Goal: Information Seeking & Learning: Learn about a topic

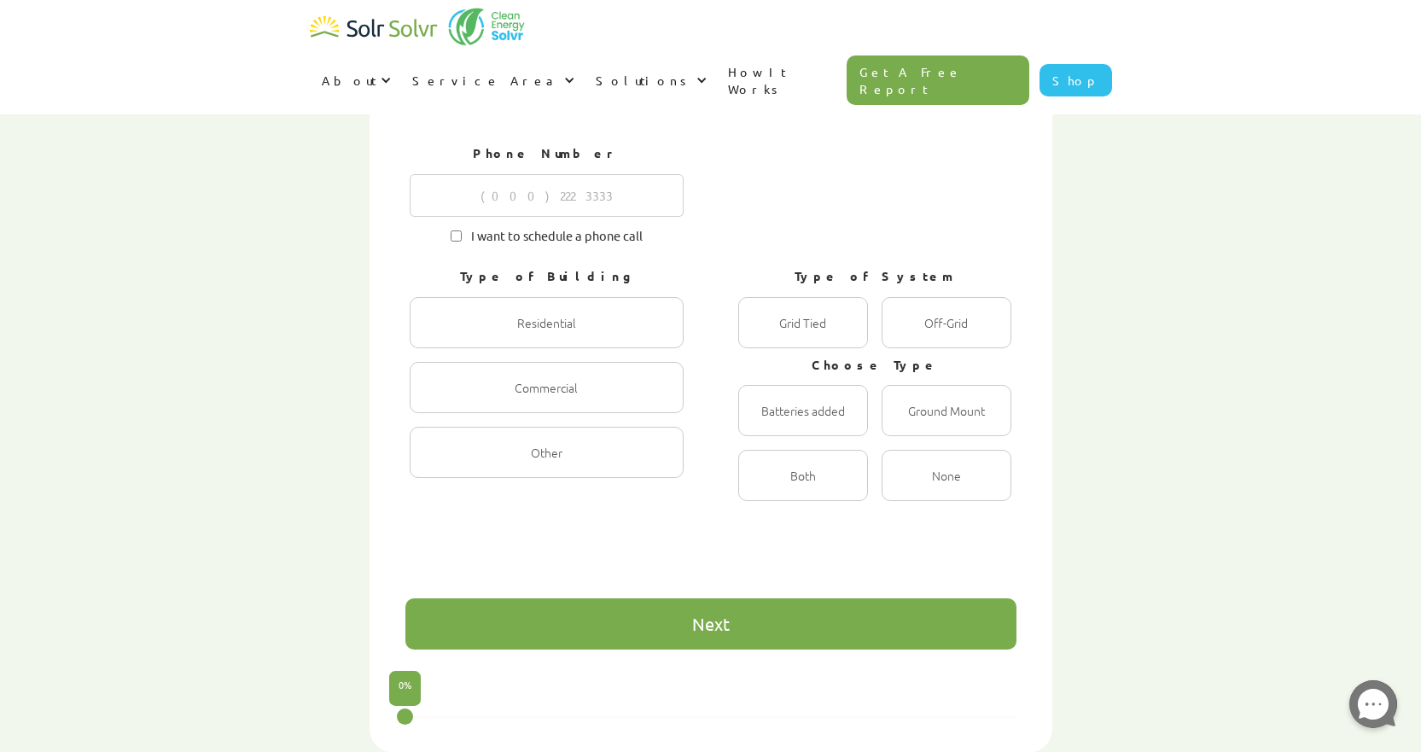
scroll to position [936, 0]
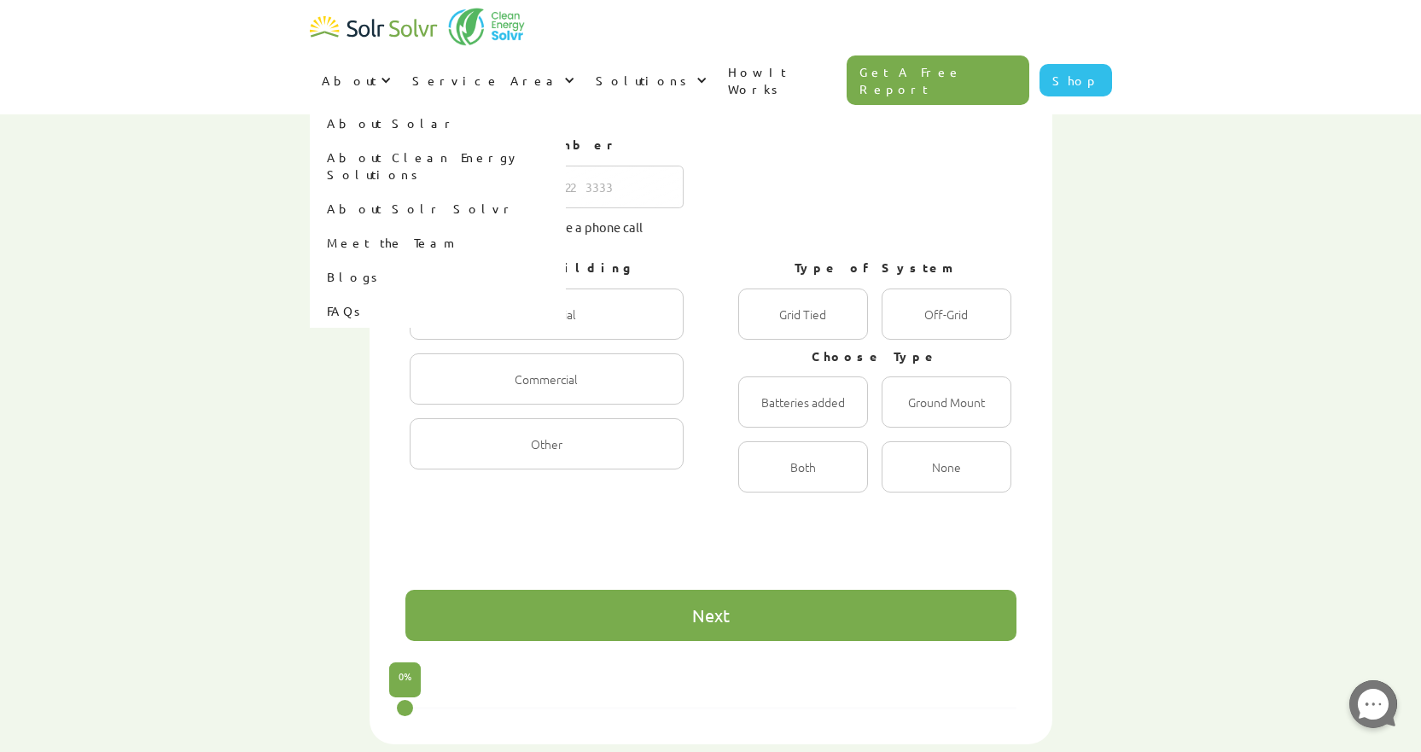
click at [566, 106] on link "About Solar" at bounding box center [438, 123] width 256 height 34
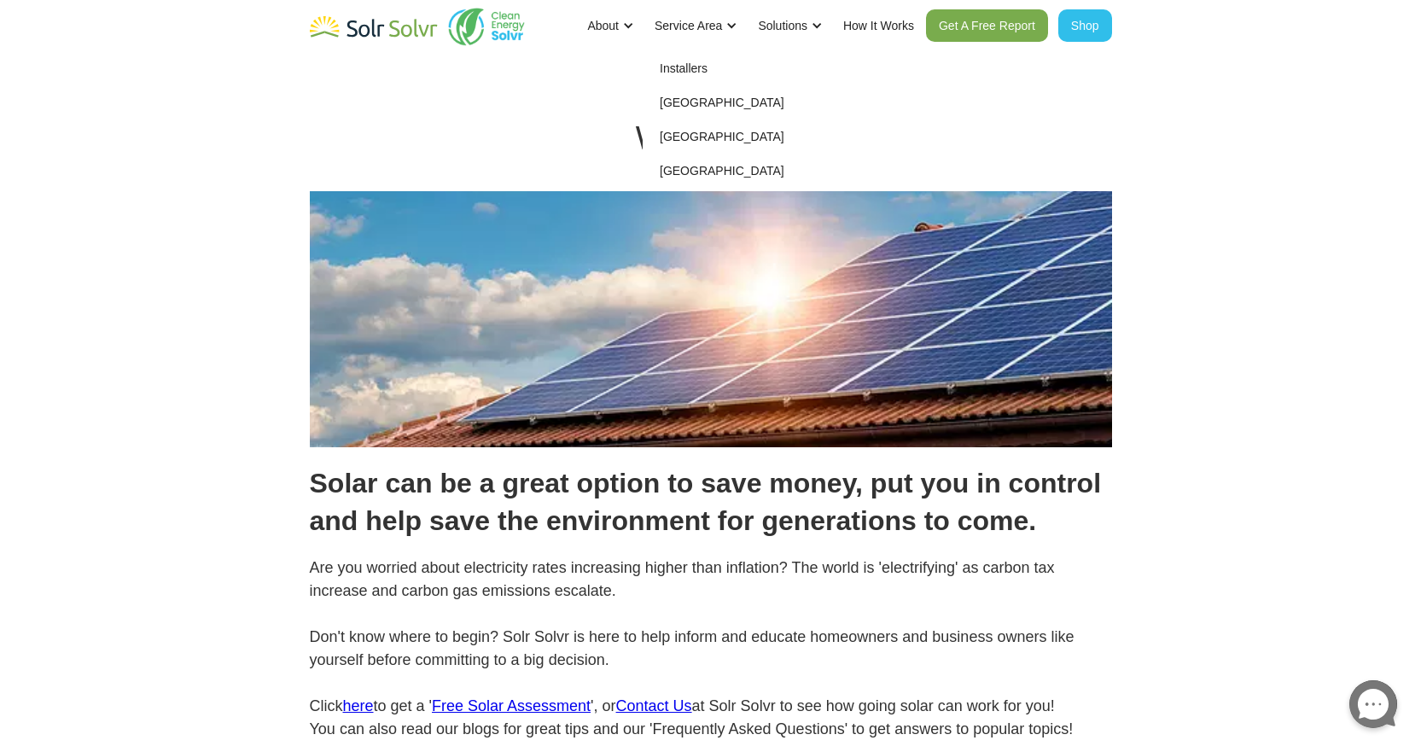
click at [684, 71] on link "Installers" at bounding box center [771, 68] width 256 height 34
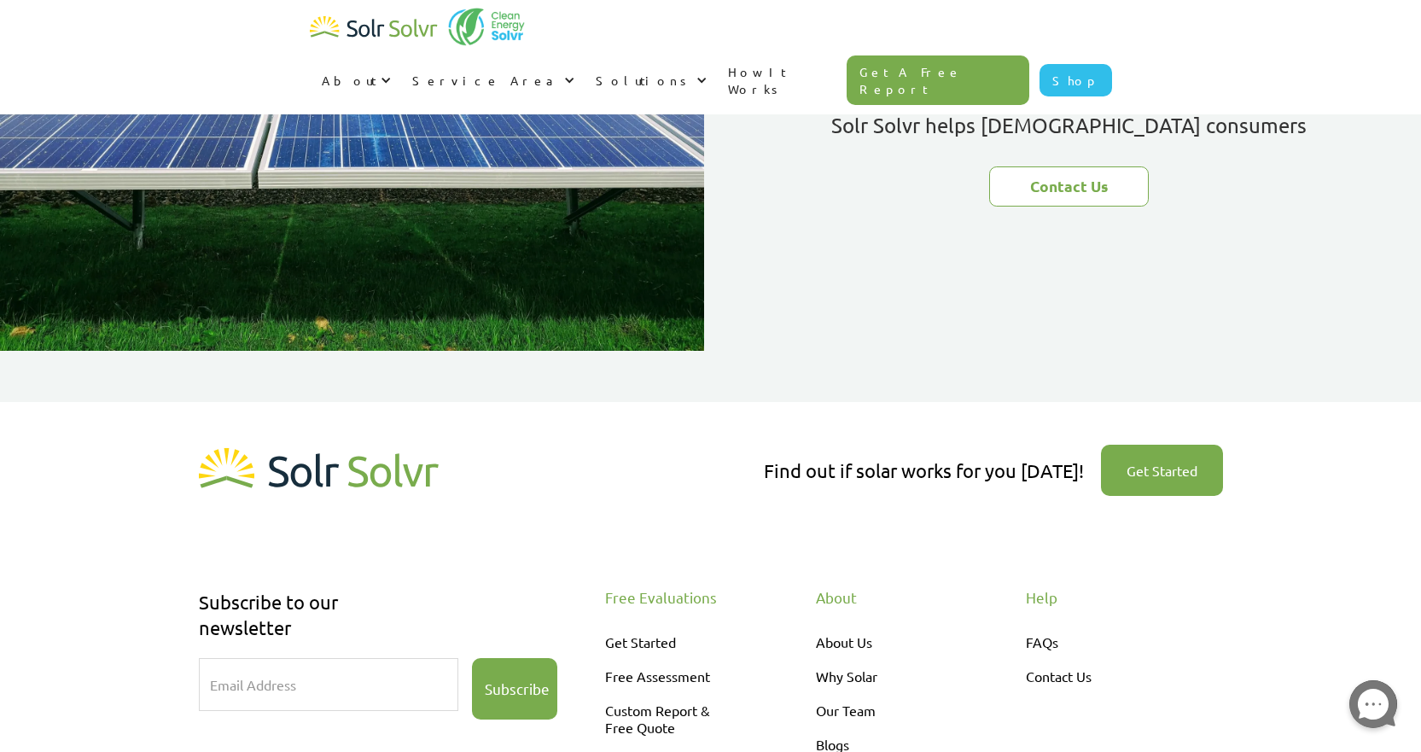
scroll to position [3074, 0]
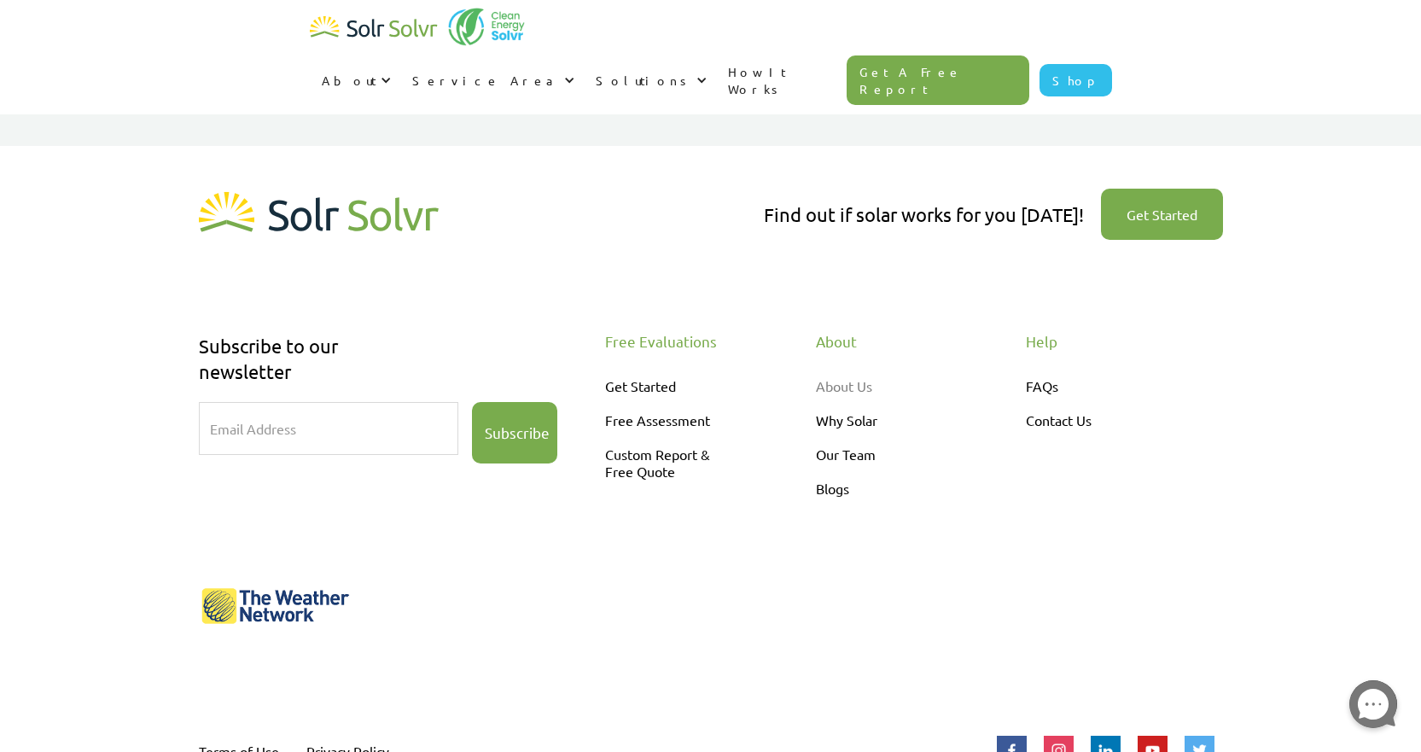
click at [859, 369] on link "About Us" at bounding box center [888, 386] width 145 height 34
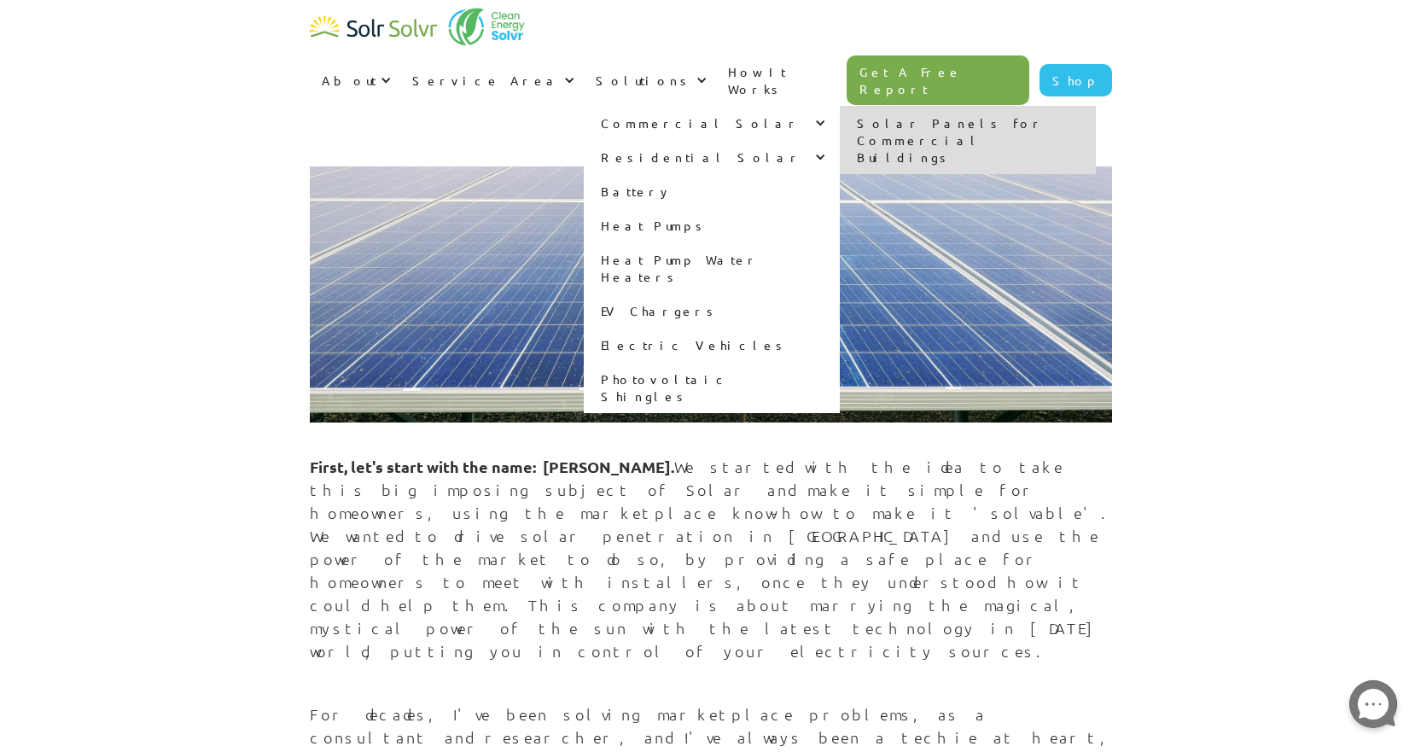
click at [801, 114] on div "Commercial Solar" at bounding box center [701, 122] width 200 height 17
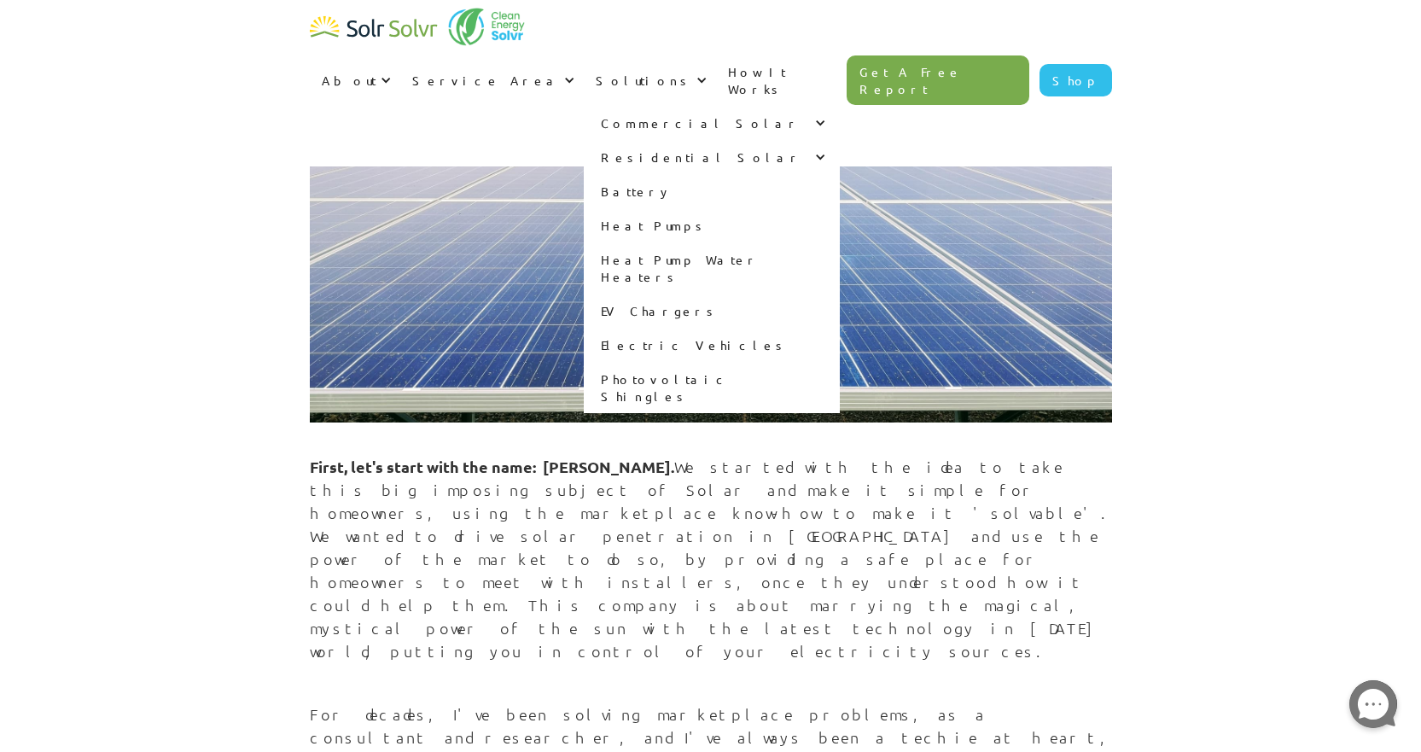
click at [840, 106] on div "Commercial Solar" at bounding box center [712, 123] width 256 height 34
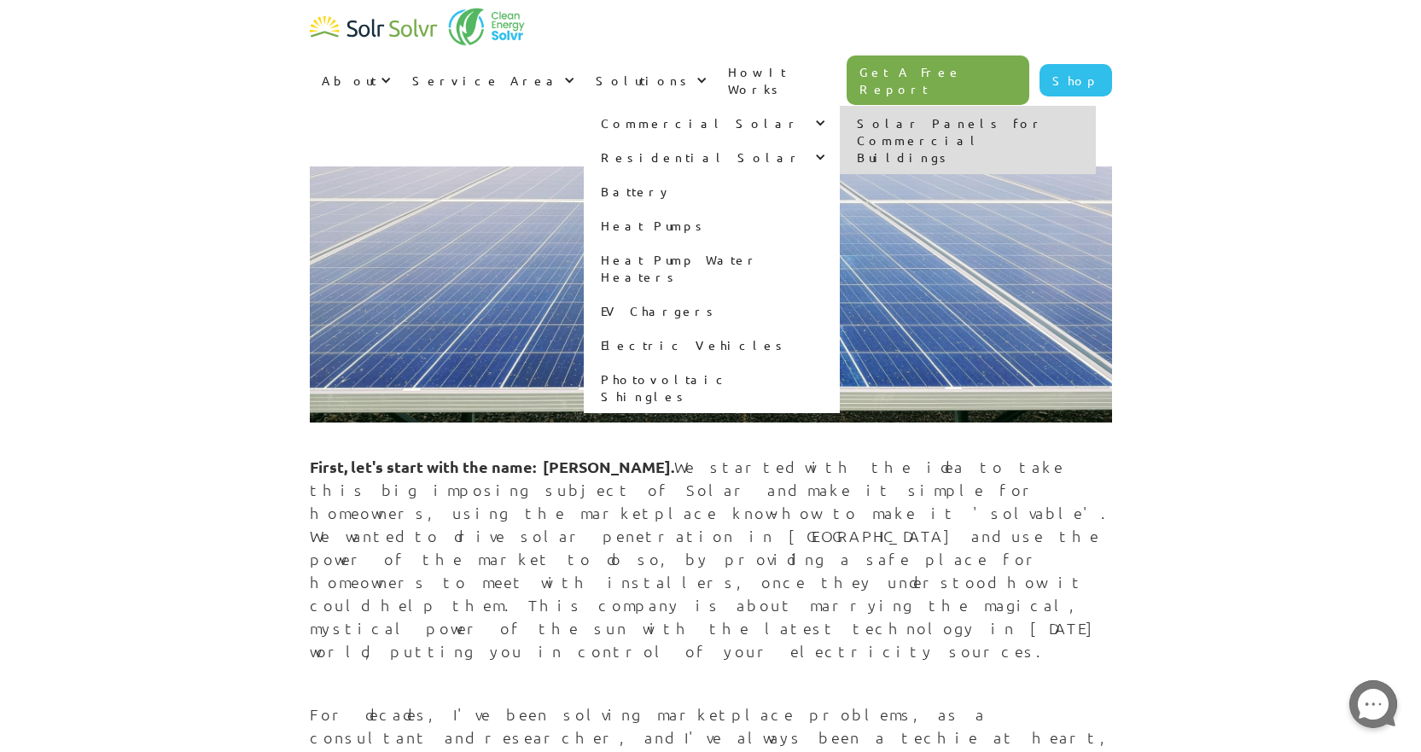
click at [1071, 106] on link "Solar Panels for Commercial Buildings" at bounding box center [968, 140] width 256 height 68
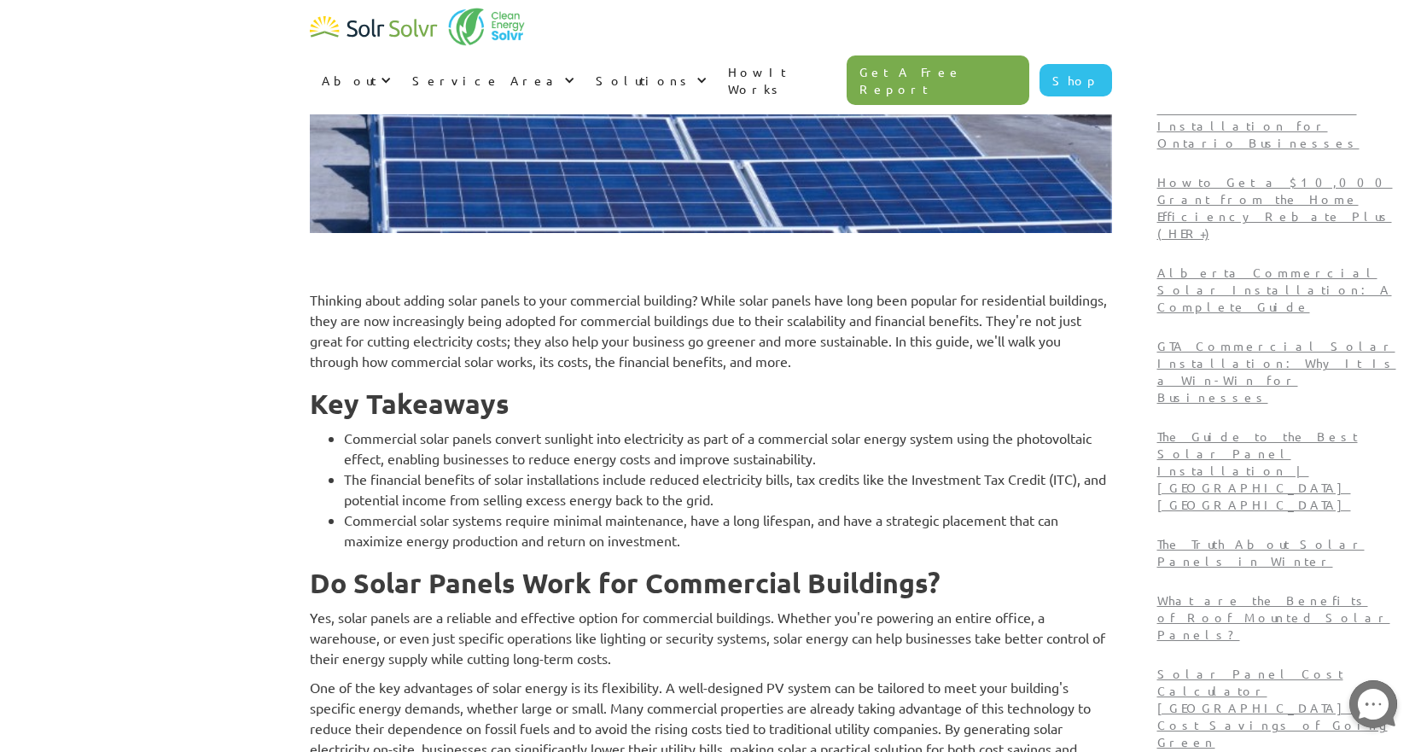
scroll to position [427, 0]
click at [410, 26] on img "home" at bounding box center [374, 28] width 128 height 34
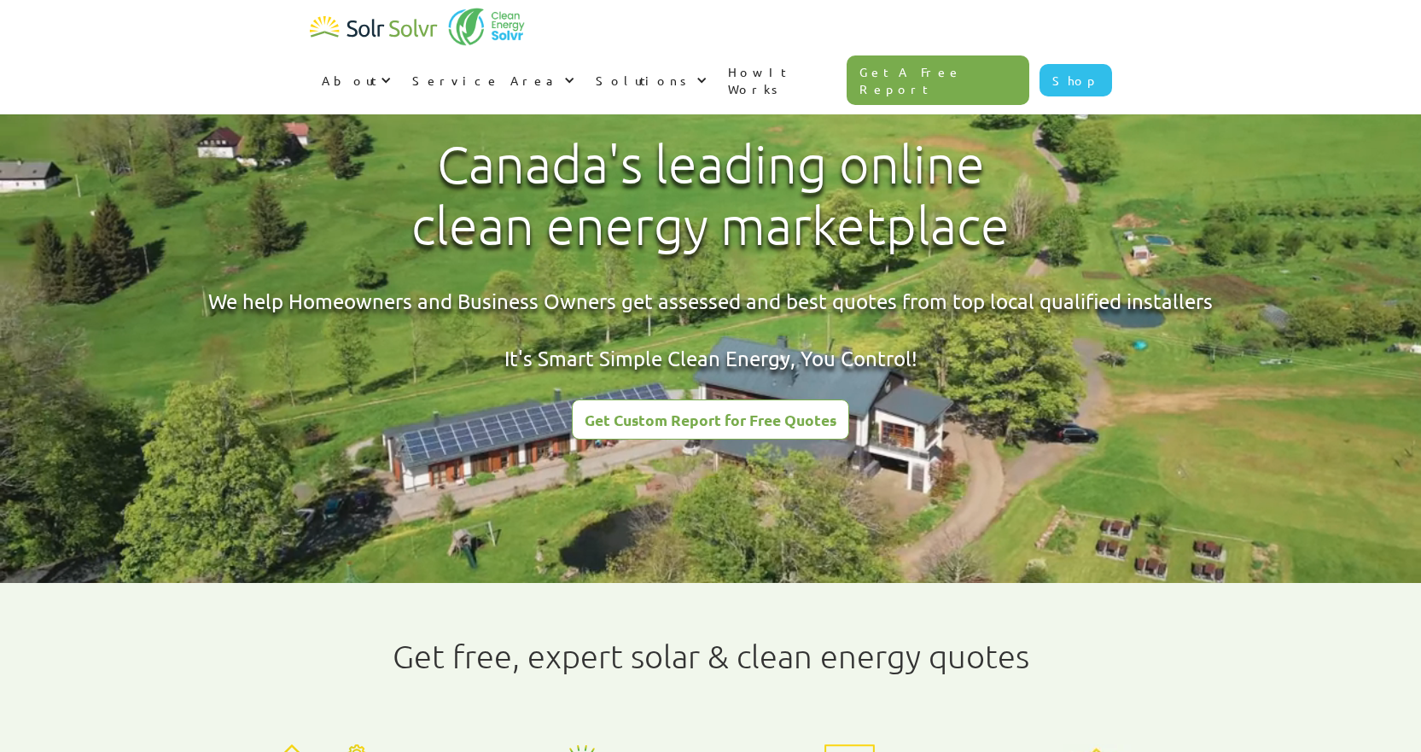
click at [704, 74] on div at bounding box center [698, 80] width 12 height 12
